Goal: Task Accomplishment & Management: Use online tool/utility

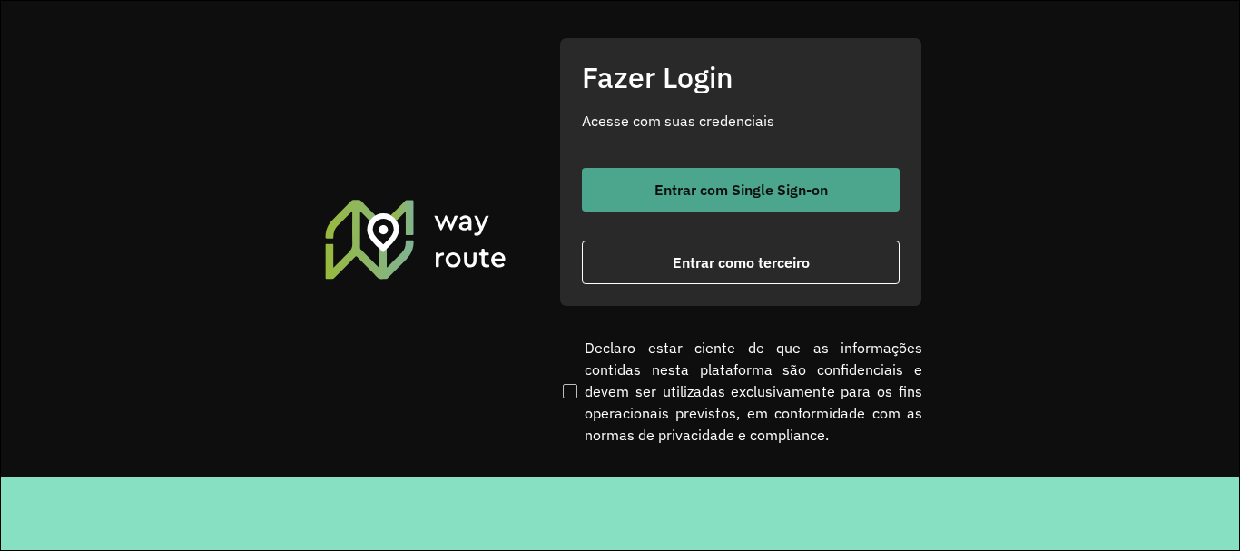
click at [841, 189] on button "Entrar com Single Sign-on" at bounding box center [741, 190] width 318 height 44
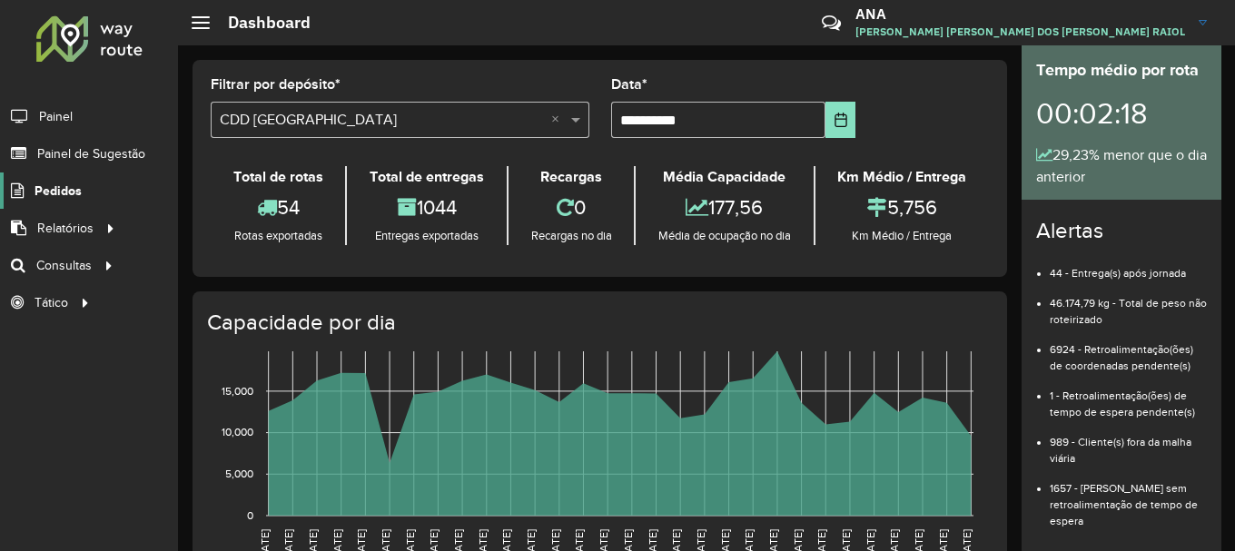
click at [67, 194] on span "Pedidos" at bounding box center [58, 191] width 47 height 19
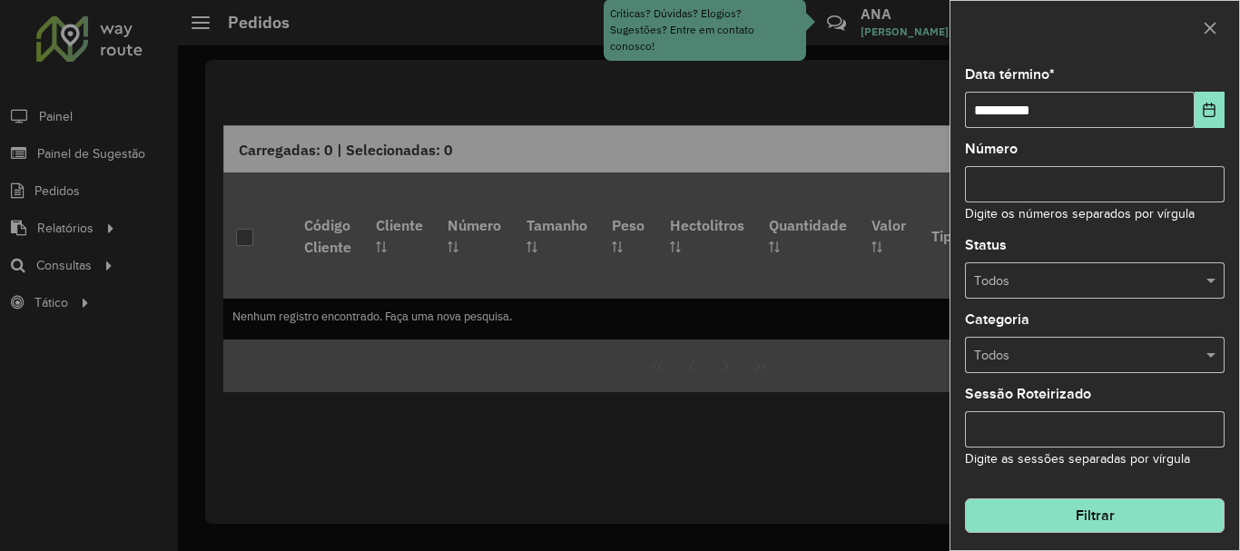
scroll to position [134, 0]
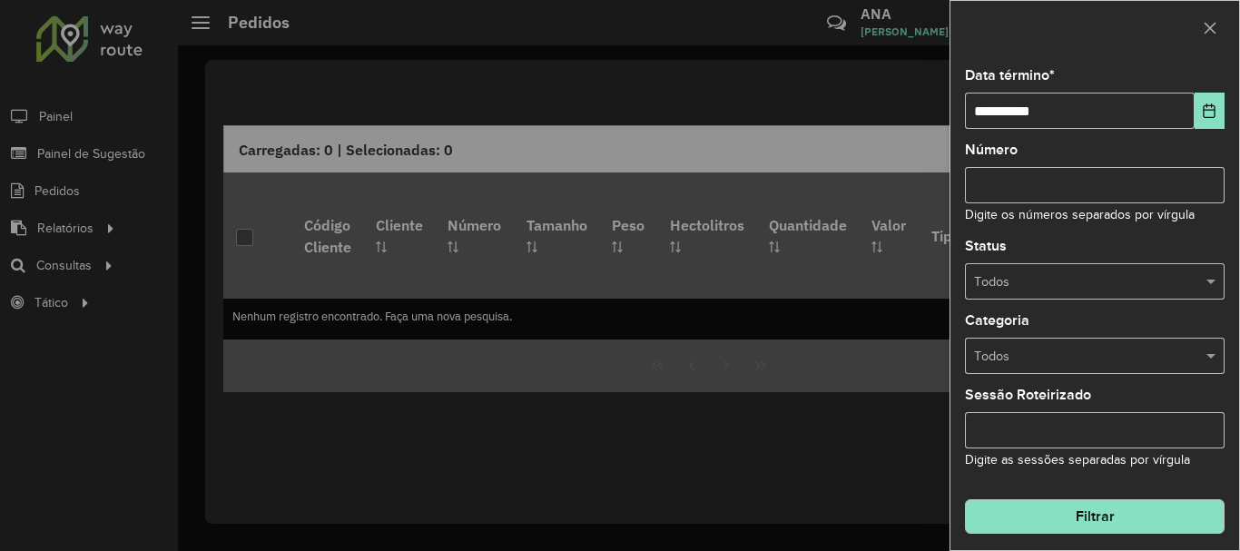
click at [1059, 530] on button "Filtrar" at bounding box center [1095, 516] width 260 height 35
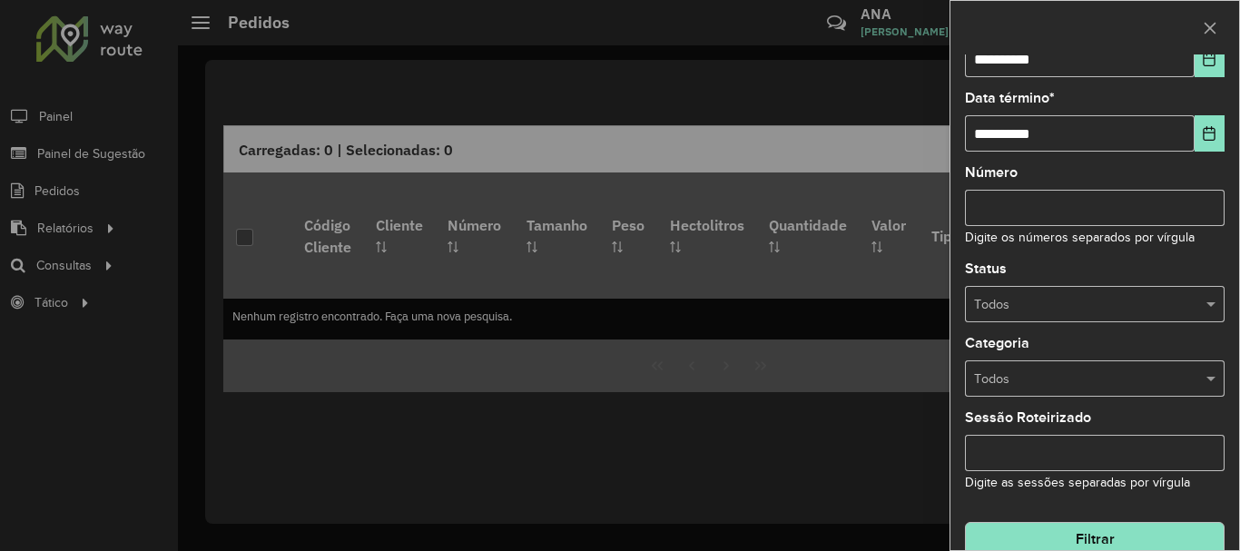
scroll to position [157, 0]
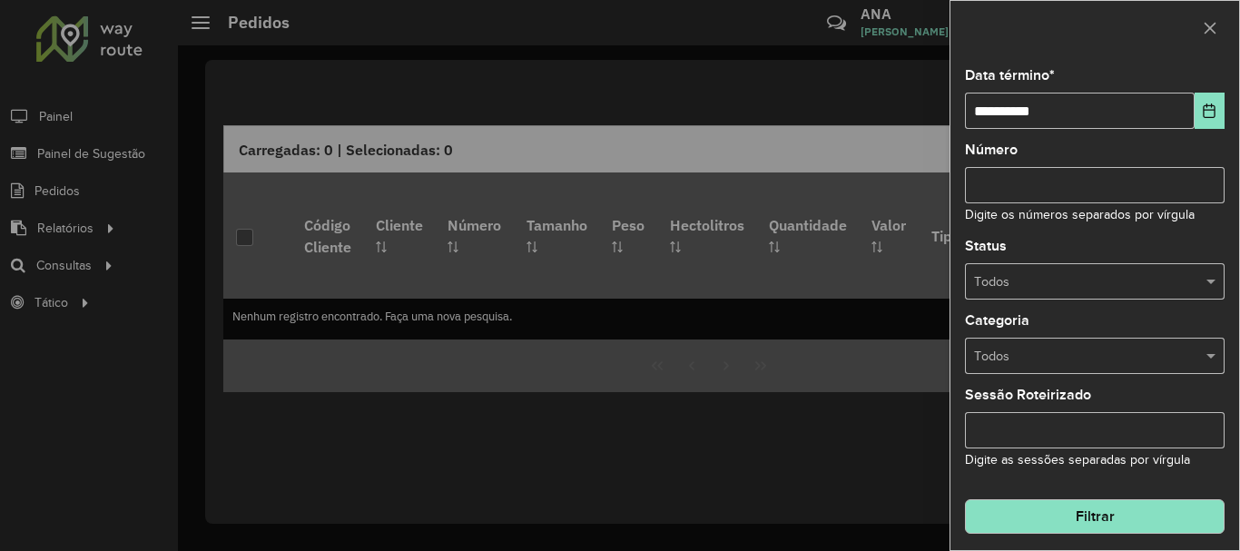
click at [1007, 499] on hb-field-button "Filtrar" at bounding box center [1095, 509] width 260 height 49
click at [1054, 518] on button "Filtrar" at bounding box center [1095, 516] width 260 height 35
click at [1087, 528] on button "Filtrar" at bounding box center [1095, 516] width 260 height 35
click at [1220, 22] on button "button" at bounding box center [1210, 28] width 29 height 29
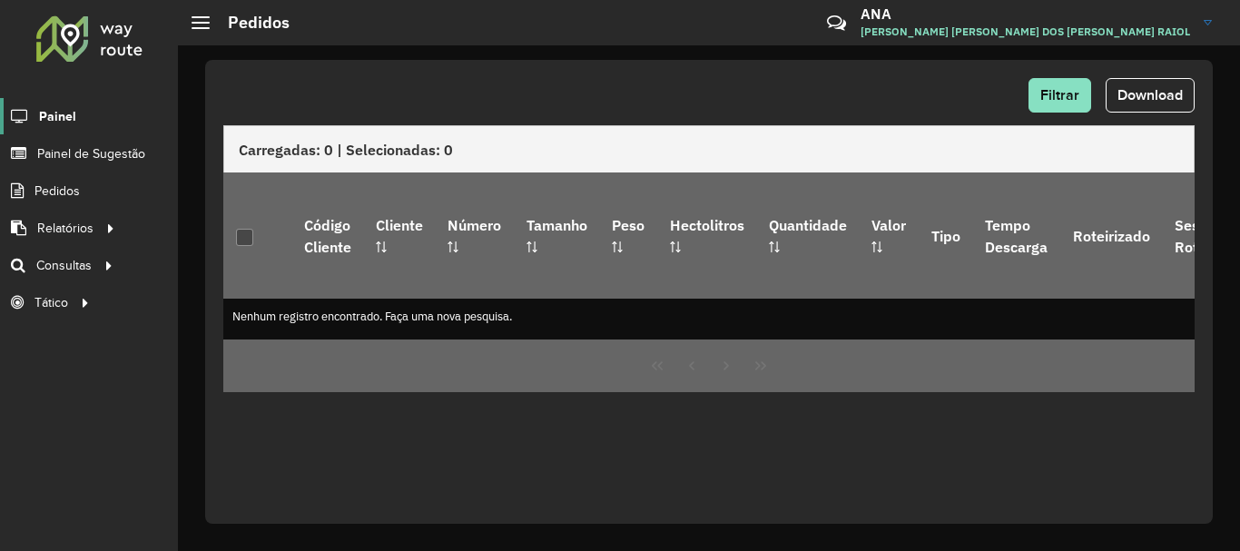
click at [44, 110] on span "Painel" at bounding box center [57, 116] width 37 height 19
click at [114, 163] on link "Painel de Sugestão" at bounding box center [75, 153] width 151 height 36
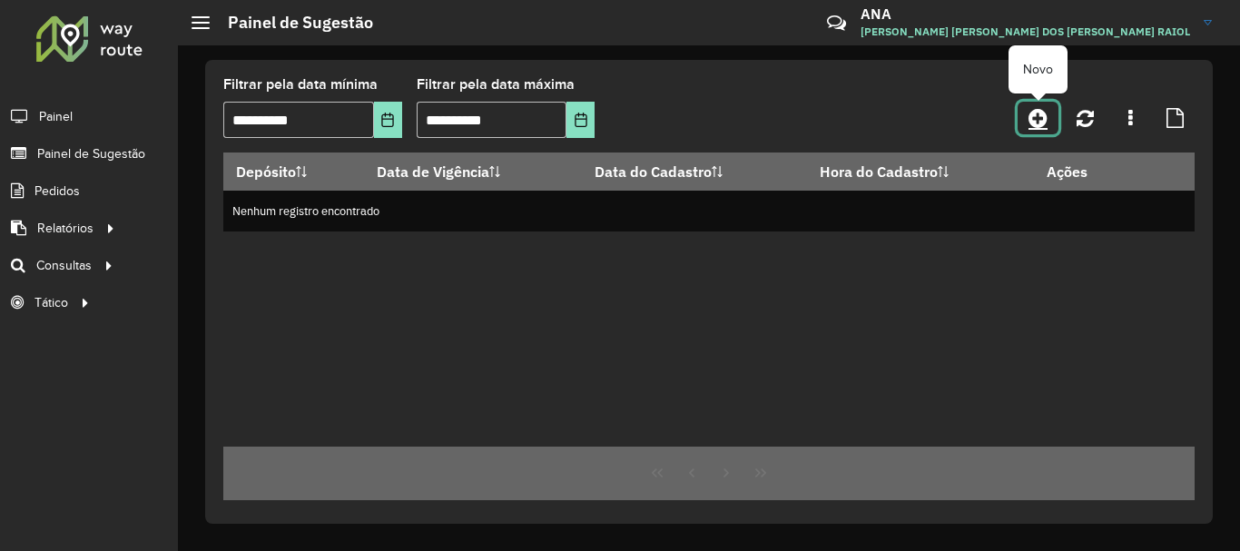
click at [1030, 114] on icon at bounding box center [1038, 118] width 19 height 22
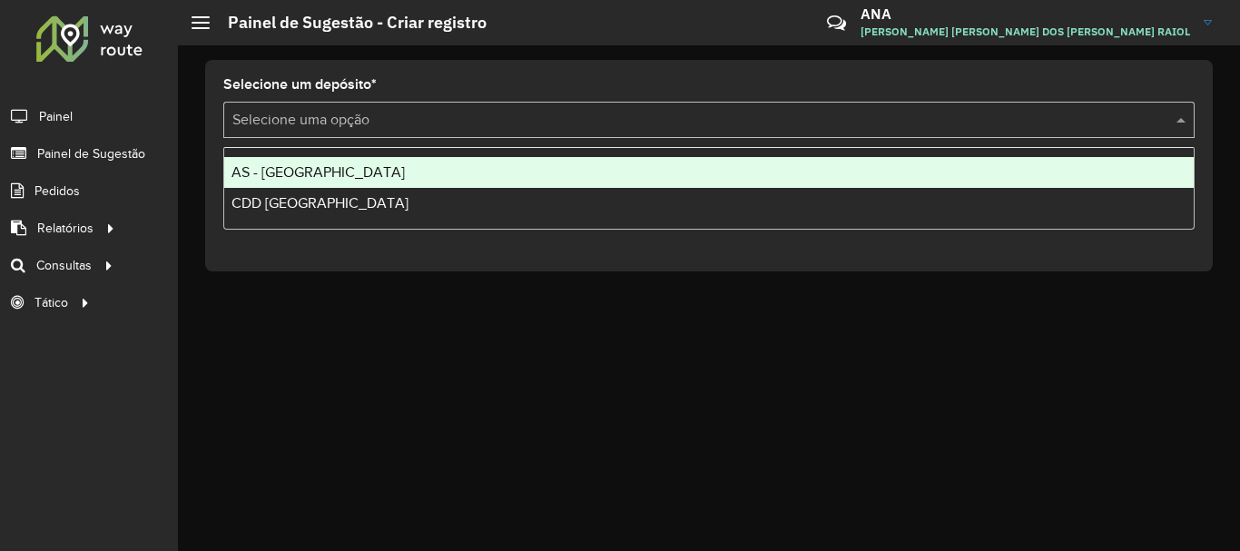
click at [398, 113] on input "text" at bounding box center [690, 121] width 917 height 22
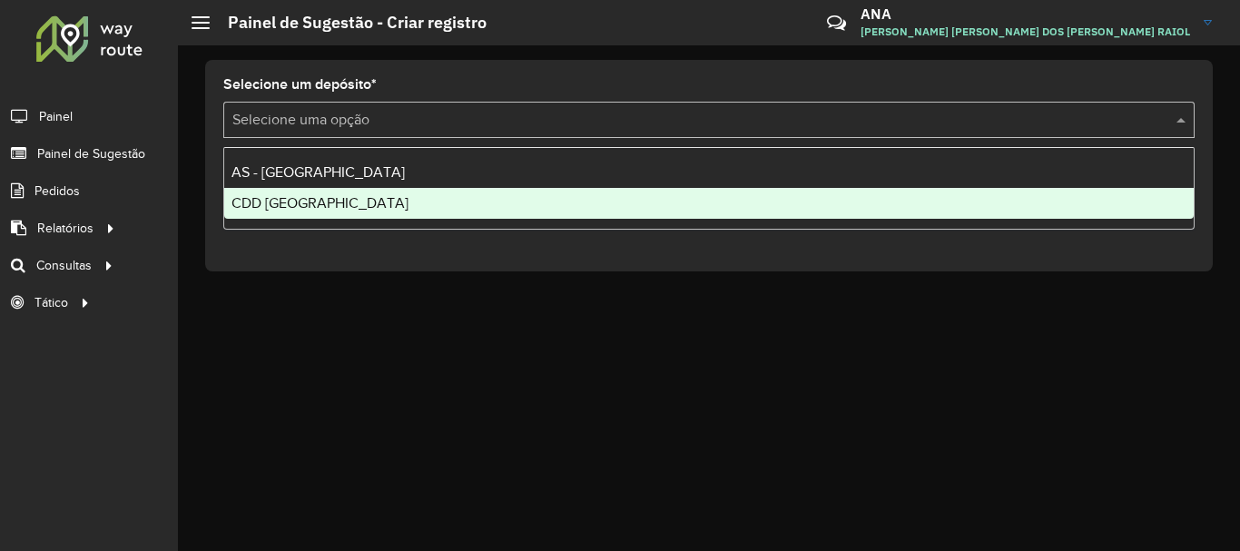
click at [354, 203] on div "CDD [GEOGRAPHIC_DATA]" at bounding box center [709, 203] width 970 height 31
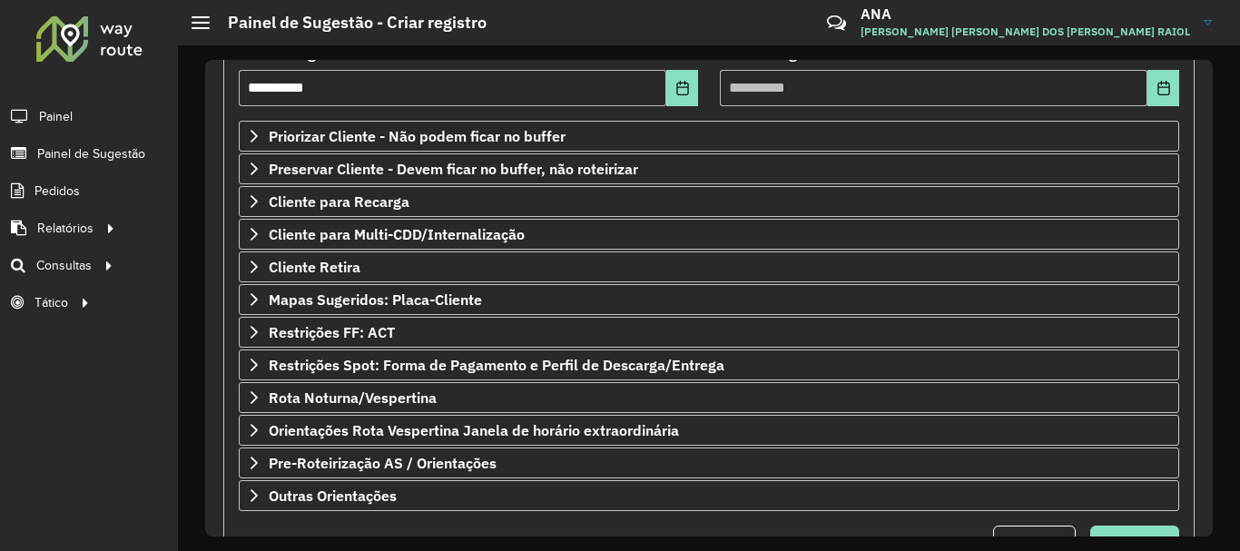
scroll to position [354, 0]
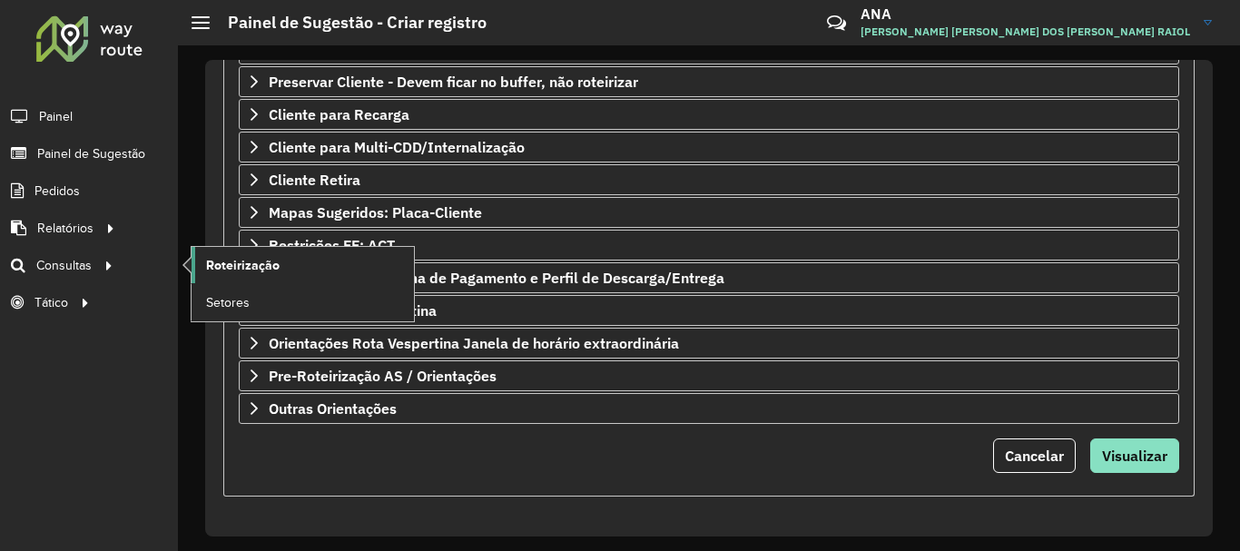
click at [258, 261] on span "Roteirização" at bounding box center [243, 265] width 74 height 19
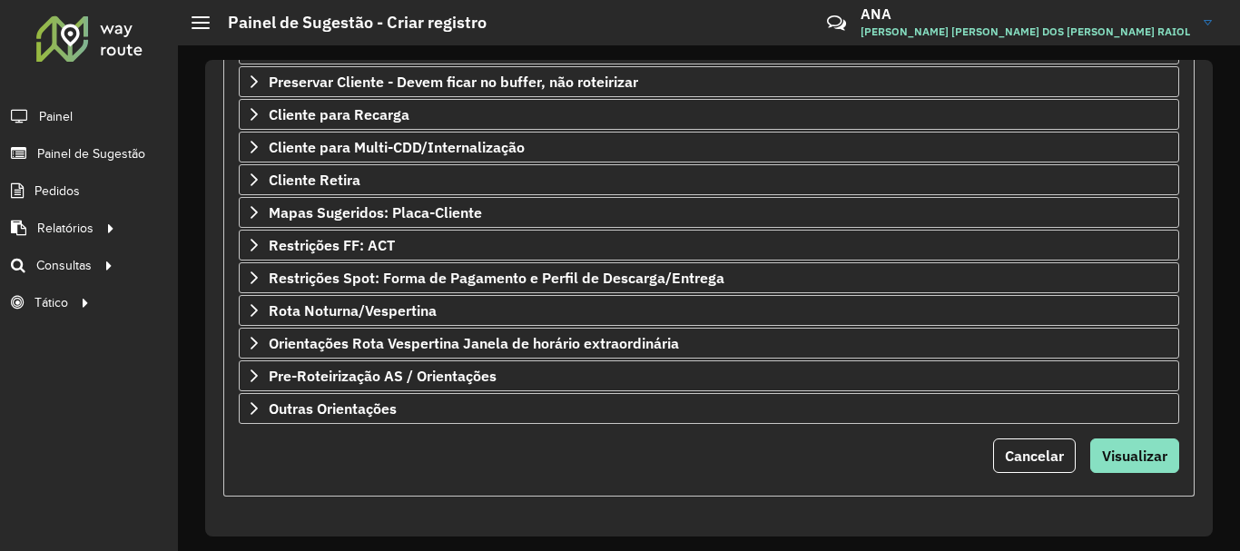
scroll to position [353, 0]
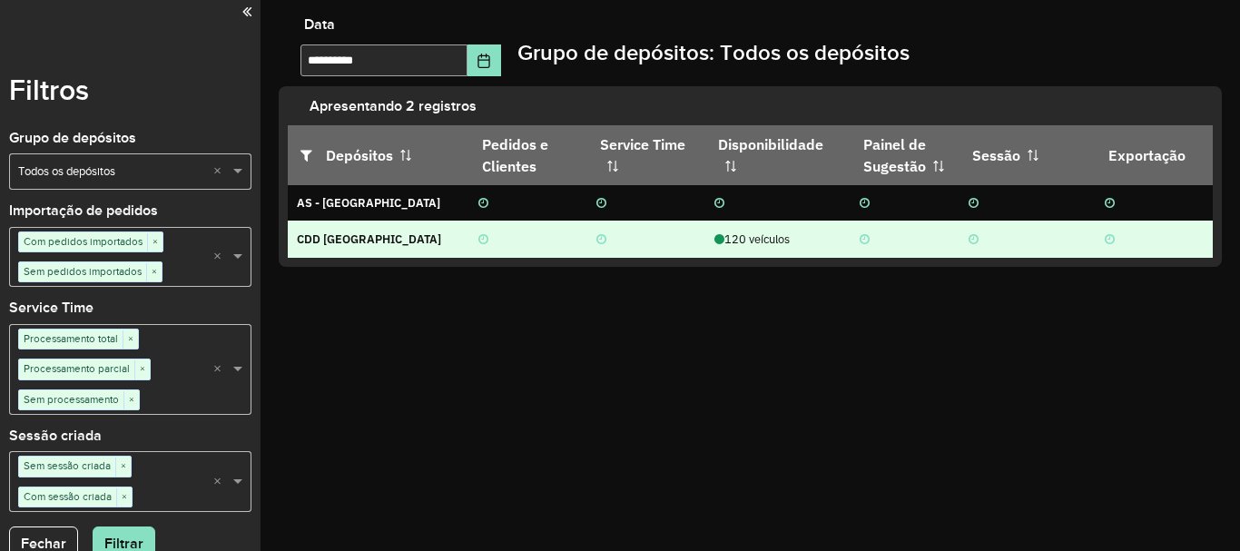
click at [329, 237] on strong "CDD [GEOGRAPHIC_DATA]" at bounding box center [369, 239] width 144 height 15
click at [313, 243] on strong "CDD [GEOGRAPHIC_DATA]" at bounding box center [369, 239] width 144 height 15
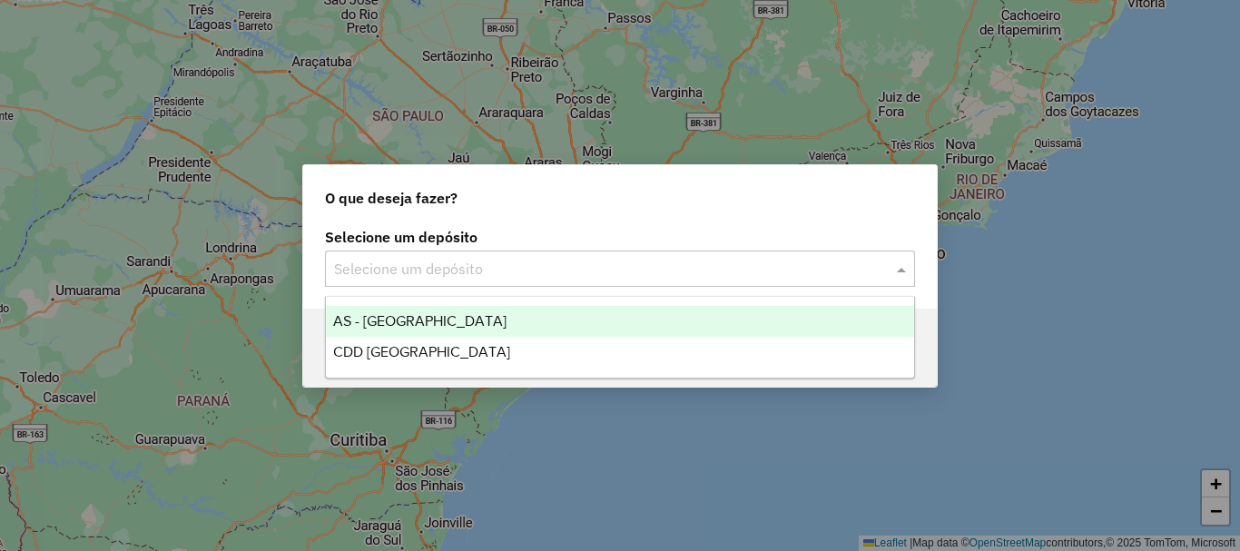
click at [630, 279] on input "text" at bounding box center [602, 270] width 536 height 22
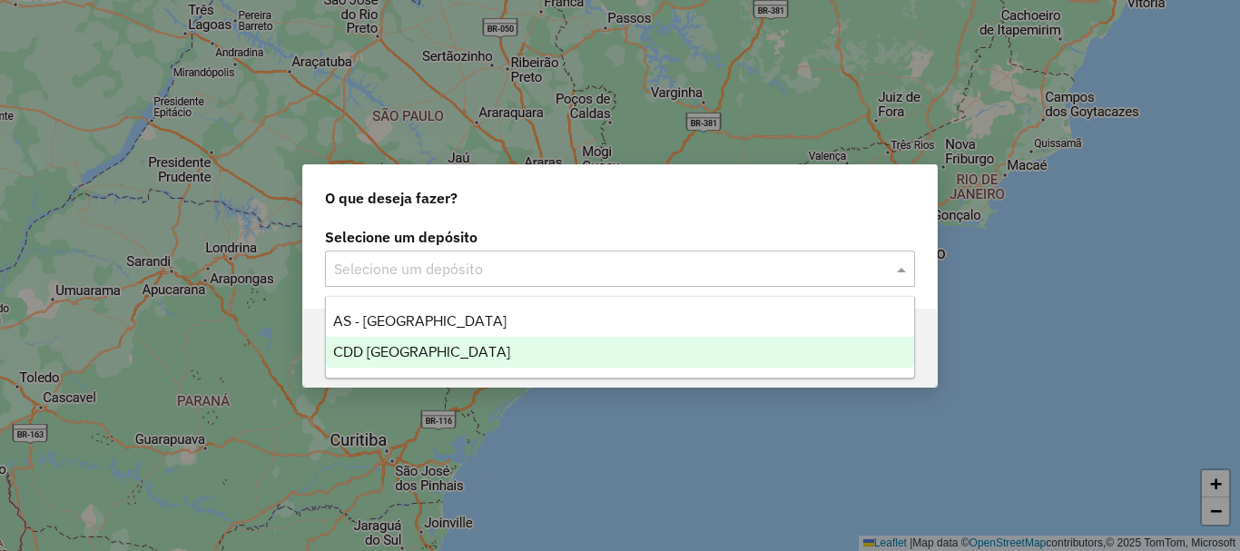
click at [456, 353] on div "CDD [GEOGRAPHIC_DATA]" at bounding box center [620, 352] width 588 height 31
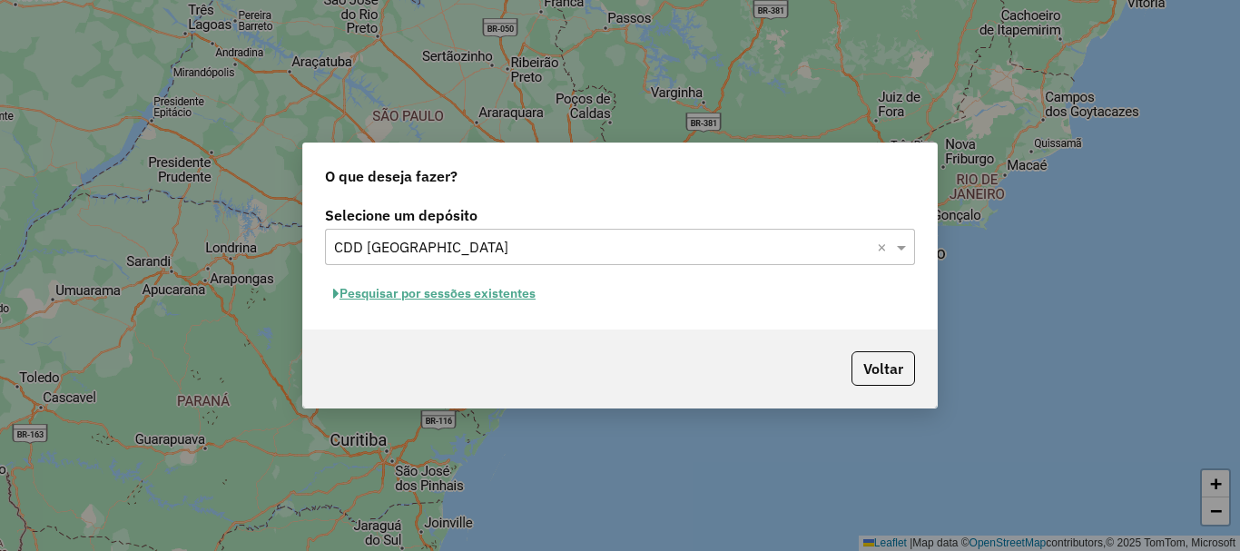
click at [797, 293] on div "Pesquisar por sessões existentes" at bounding box center [620, 294] width 590 height 28
click at [519, 291] on button "Pesquisar por sessões existentes" at bounding box center [434, 294] width 219 height 28
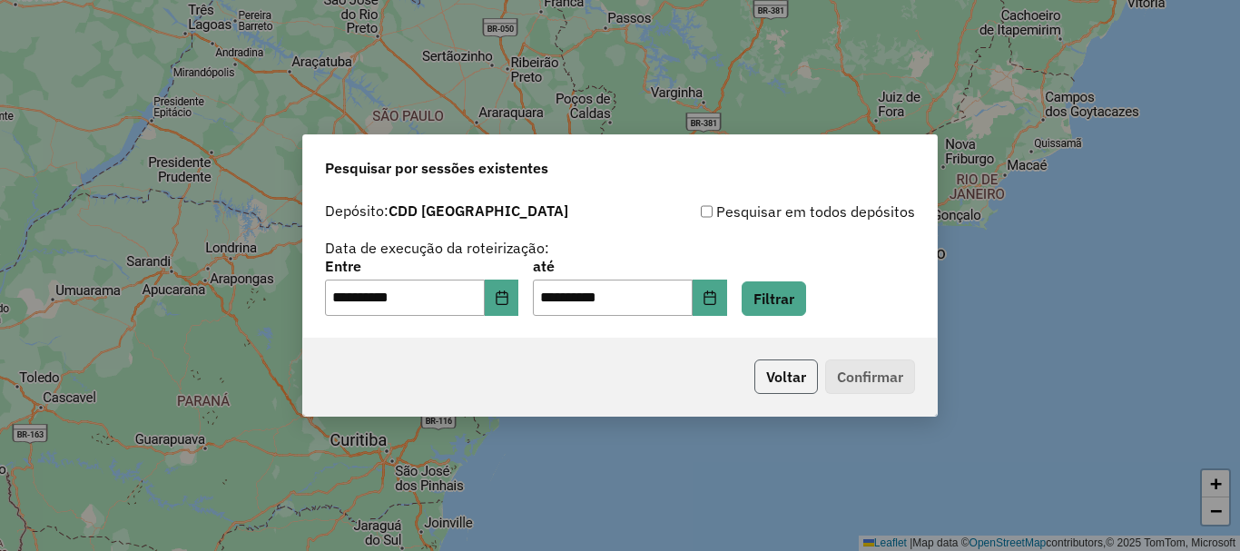
click at [793, 380] on button "Voltar" at bounding box center [787, 377] width 64 height 35
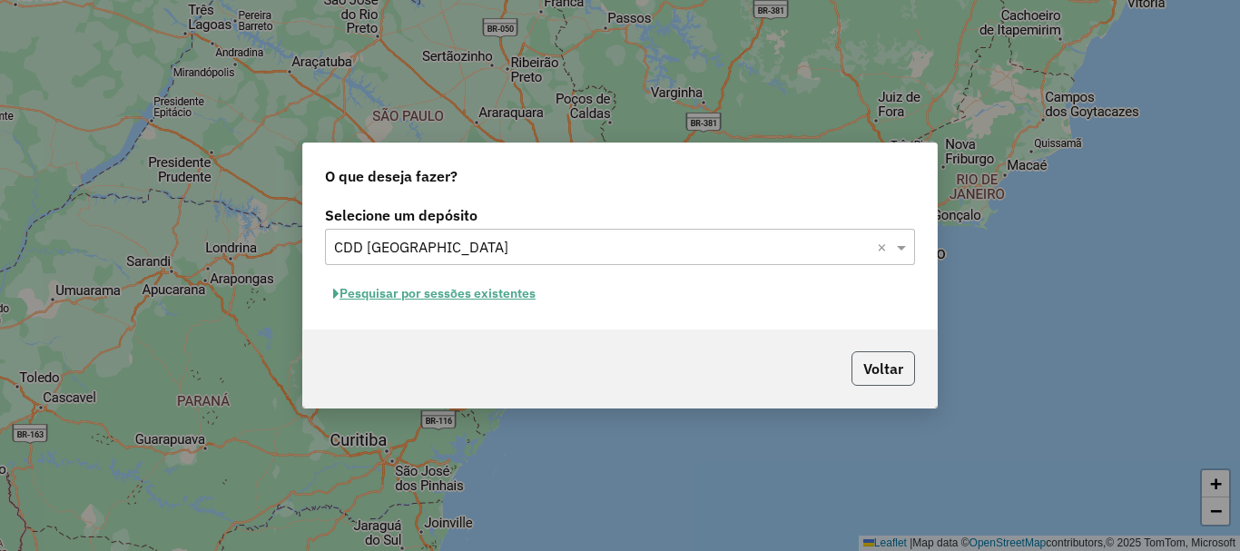
click at [894, 378] on button "Voltar" at bounding box center [884, 368] width 64 height 35
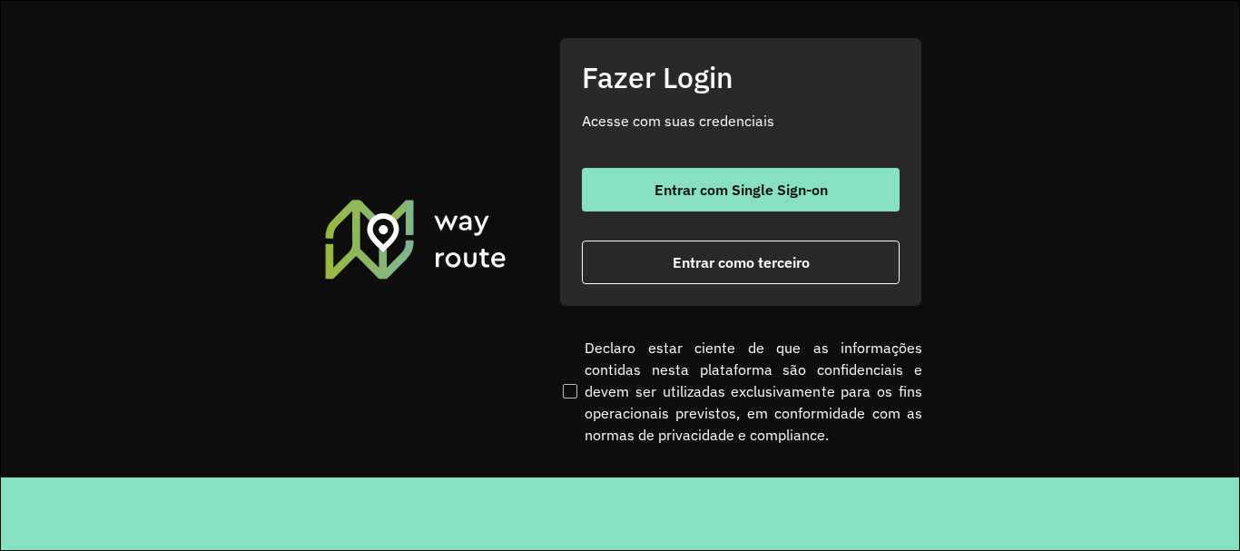
click at [410, 486] on hb-app "Aguarde... Pop-up bloqueado! Seu navegador bloqueou automáticamente a abertura …" at bounding box center [620, 275] width 1240 height 551
click at [410, 486] on footer at bounding box center [621, 514] width 1240 height 73
drag, startPoint x: 0, startPoint y: 0, endPoint x: 854, endPoint y: 287, distance: 900.5
click at [854, 287] on div "Fazer Login Acesse com suas credenciais Entrar com Single Sign-on Entrar como t…" at bounding box center [620, 275] width 1240 height 551
click at [854, 287] on div "Fazer Login Acesse com suas credenciais Entrar com Single Sign-on Entrar como t…" at bounding box center [740, 171] width 363 height 269
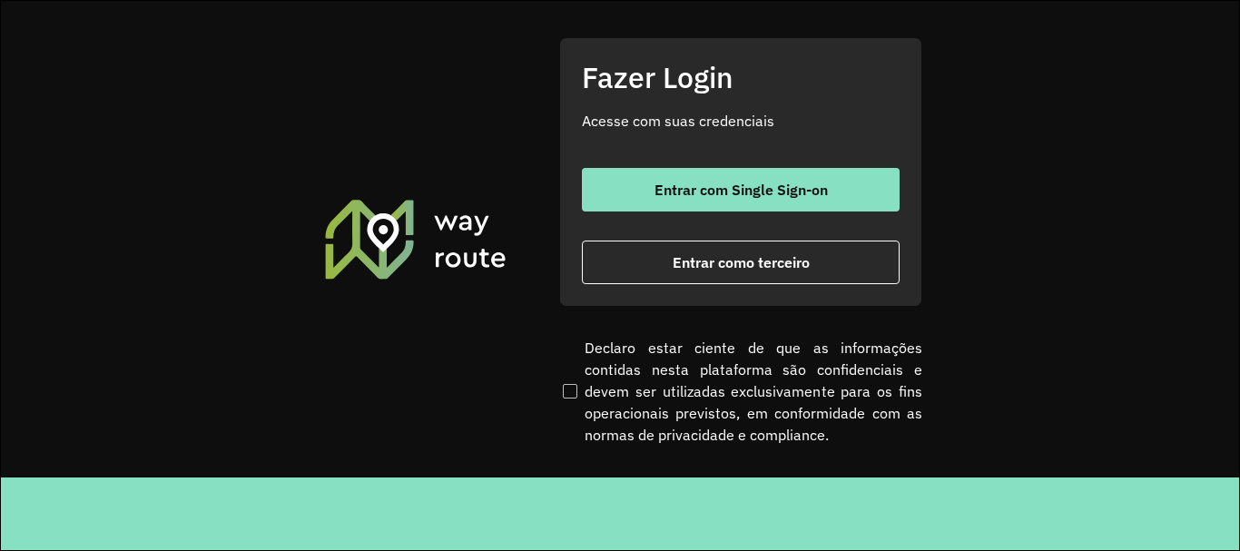
click at [854, 287] on div "Fazer Login Acesse com suas credenciais Entrar com Single Sign-on Entrar como t…" at bounding box center [740, 171] width 363 height 269
click at [478, 169] on section "Fazer Login Acesse com suas credenciais Entrar com Single Sign-on Entrar como t…" at bounding box center [620, 239] width 1239 height 477
